Goal: Task Accomplishment & Management: Use online tool/utility

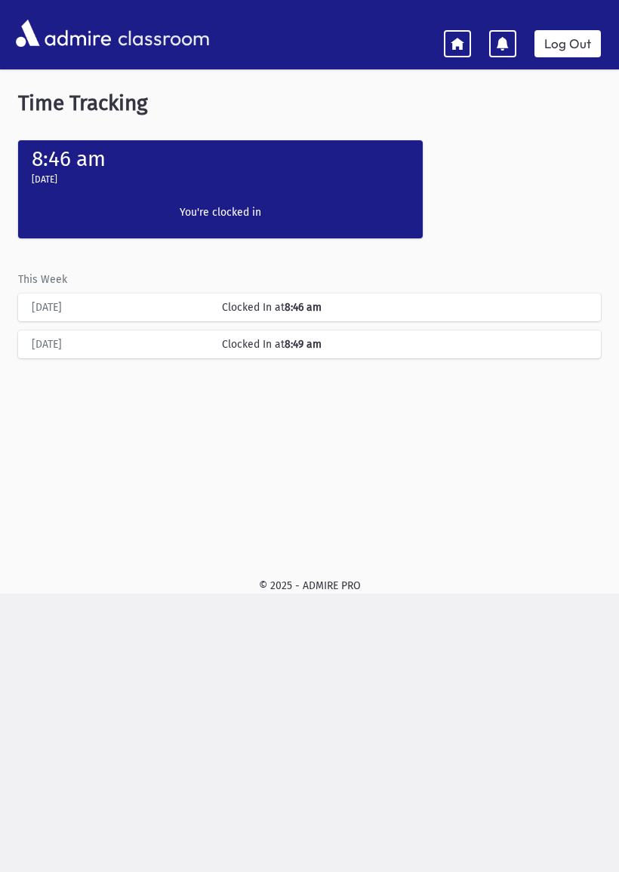
click at [568, 35] on link "Log Out" at bounding box center [567, 43] width 66 height 27
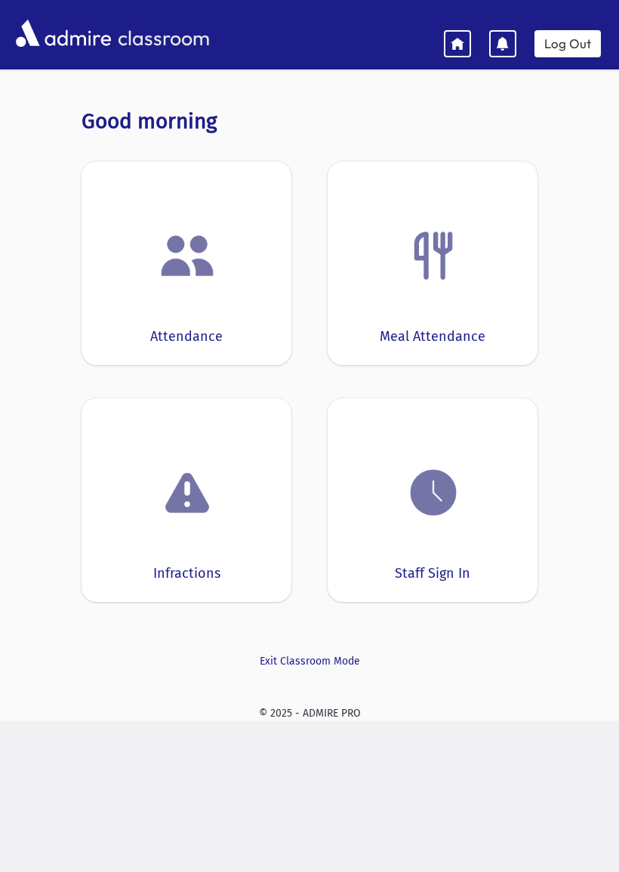
click at [393, 533] on div "Staff Sign In" at bounding box center [433, 500] width 210 height 204
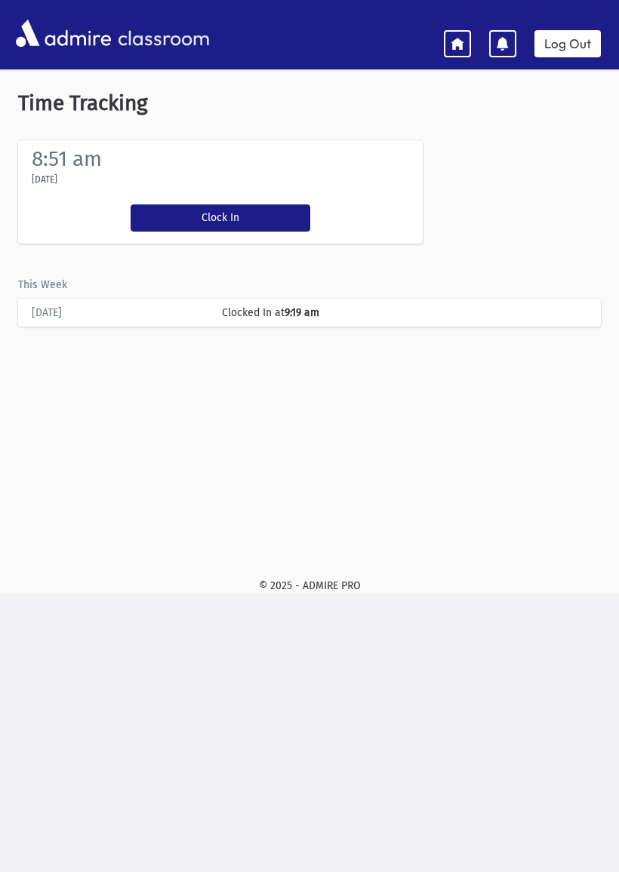
click at [211, 215] on button "Clock In" at bounding box center [221, 218] width 180 height 27
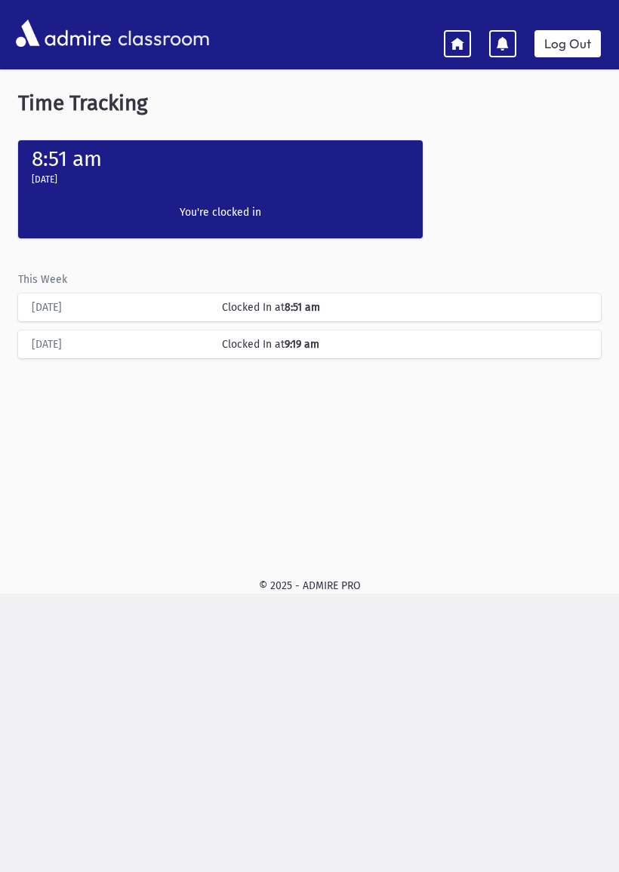
click at [466, 46] on link at bounding box center [457, 43] width 27 height 27
